Goal: Task Accomplishment & Management: Manage account settings

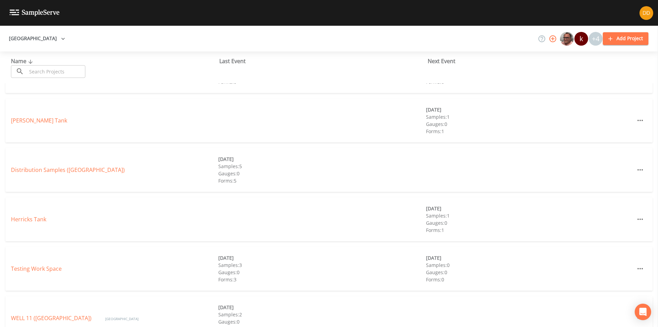
scroll to position [137, 0]
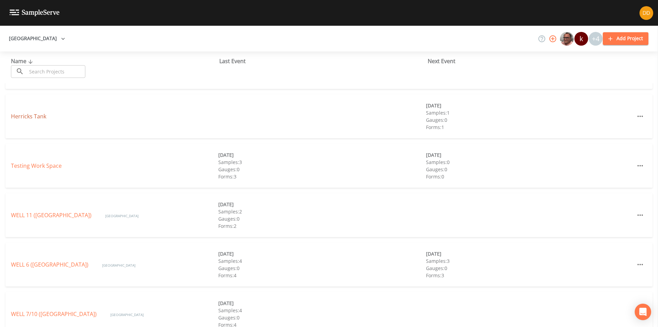
click at [36, 120] on link "Herricks Tank" at bounding box center [28, 116] width 35 height 8
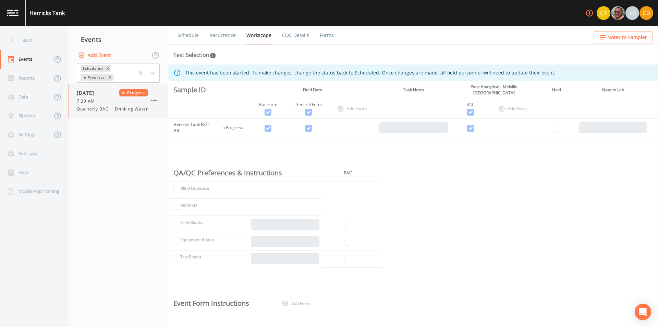
click at [148, 99] on div "7:30 AM" at bounding box center [112, 101] width 71 height 6
drag, startPoint x: 152, startPoint y: 99, endPoint x: 127, endPoint y: 124, distance: 34.9
click at [126, 139] on nav "Events Add Event Scheduled In Progress [DATE] In Progress 7:30 AM Quarterly BAC…" at bounding box center [118, 176] width 99 height 301
click at [98, 57] on button "Add Event" at bounding box center [95, 55] width 37 height 13
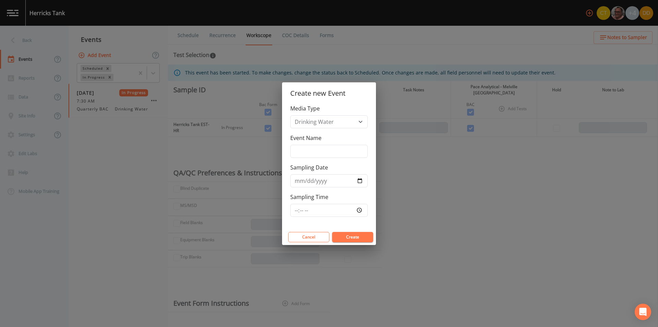
click at [98, 58] on div "Create new Event Media Type Drinking Water Event Name Sampling Date Sampling Ti…" at bounding box center [329, 163] width 658 height 327
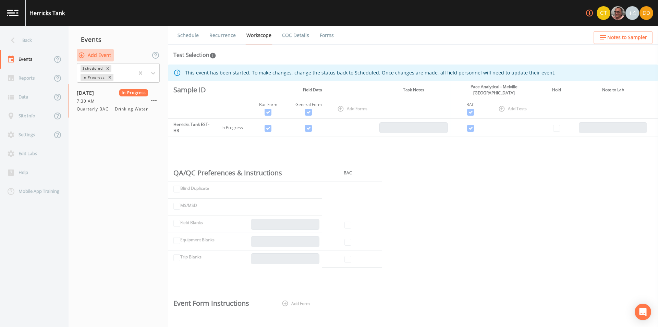
click at [97, 54] on button "Add Event" at bounding box center [95, 55] width 37 height 13
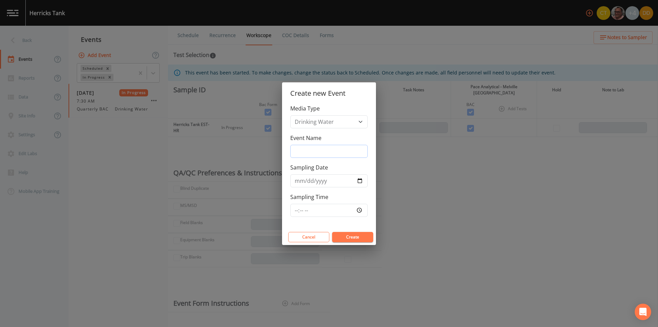
click at [349, 154] on input "Event Name" at bounding box center [329, 151] width 78 height 13
type input "quarterly"
click at [343, 183] on input "Sampling Date" at bounding box center [329, 180] width 78 height 13
click at [356, 179] on input "Sampling Date" at bounding box center [329, 180] width 78 height 13
click at [360, 179] on input "Sampling Date" at bounding box center [329, 180] width 78 height 13
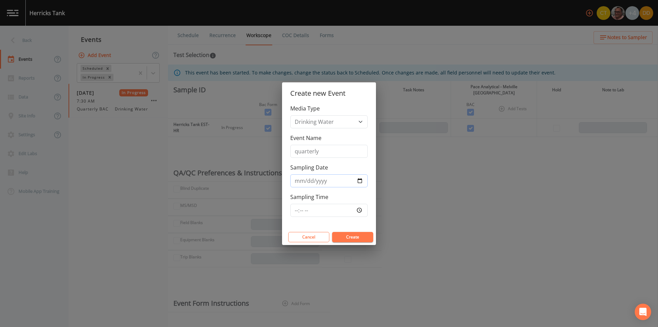
type input "[DATE]"
click at [360, 210] on input "Sampling Time" at bounding box center [329, 210] width 78 height 13
click at [318, 211] on input "13:51" at bounding box center [329, 210] width 78 height 13
click at [358, 211] on input "13:51" at bounding box center [329, 210] width 78 height 13
type input "07:30"
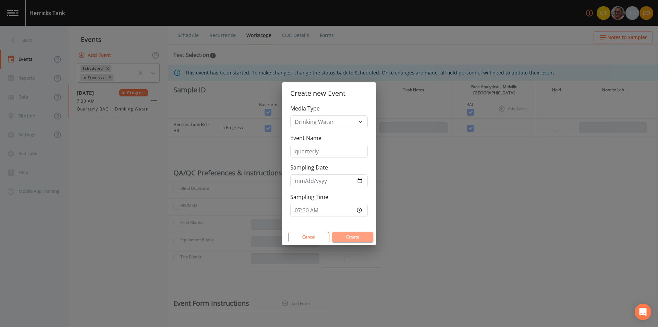
click at [356, 238] on button "Create" at bounding box center [352, 237] width 41 height 10
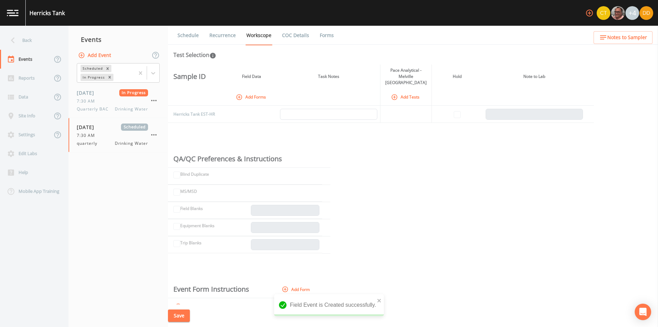
click at [252, 91] on button "Add Forms" at bounding box center [252, 96] width 34 height 11
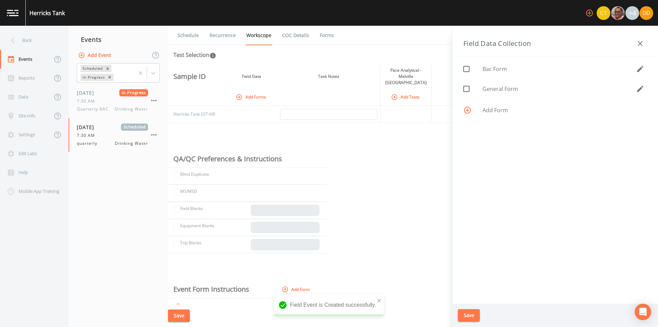
click at [483, 93] on div "General Form" at bounding box center [555, 89] width 195 height 20
checkbox input "true"
click at [466, 308] on div "Save" at bounding box center [556, 315] width 206 height 24
click at [469, 313] on button "Save" at bounding box center [469, 315] width 22 height 13
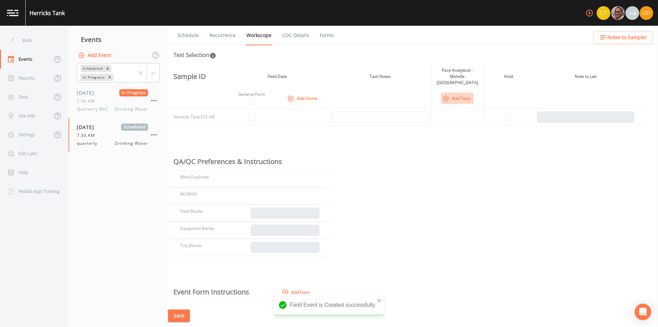
click at [460, 93] on button "Add Tests" at bounding box center [457, 98] width 33 height 11
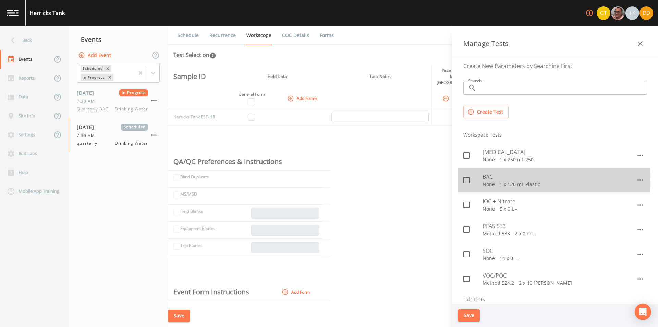
click at [465, 180] on icon at bounding box center [467, 180] width 8 height 8
checkbox input "true"
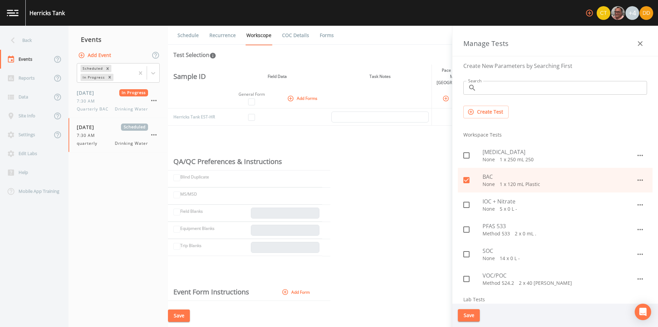
click at [469, 316] on button "Save" at bounding box center [469, 315] width 22 height 13
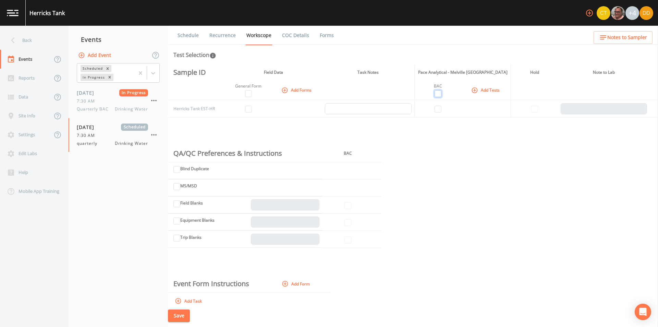
click at [438, 94] on input "checkbox" at bounding box center [438, 93] width 7 height 7
checkbox input "true"
click at [250, 94] on input "checkbox" at bounding box center [248, 93] width 7 height 7
checkbox input "true"
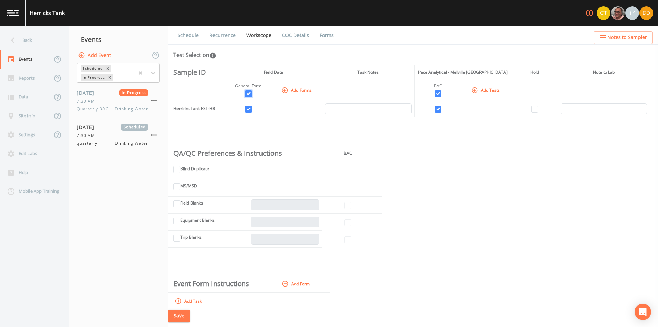
checkbox input "true"
click at [182, 314] on button "Save" at bounding box center [179, 315] width 22 height 13
